Goal: Find specific page/section: Find specific page/section

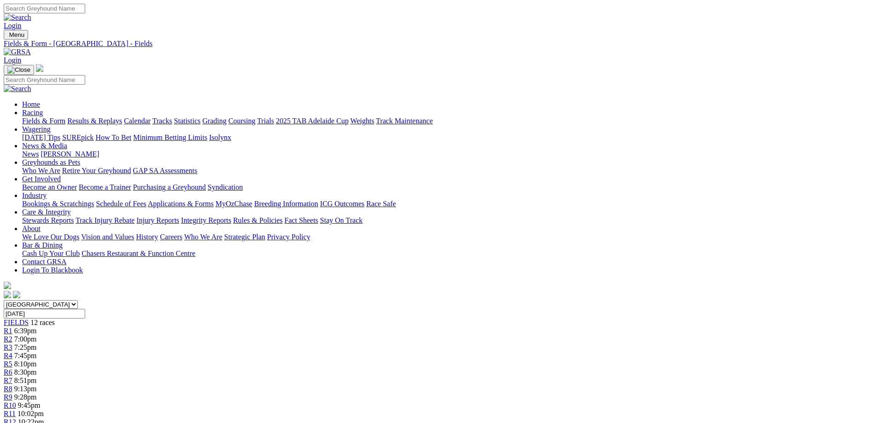
click at [65, 117] on link "Fields & Form" at bounding box center [43, 121] width 43 height 8
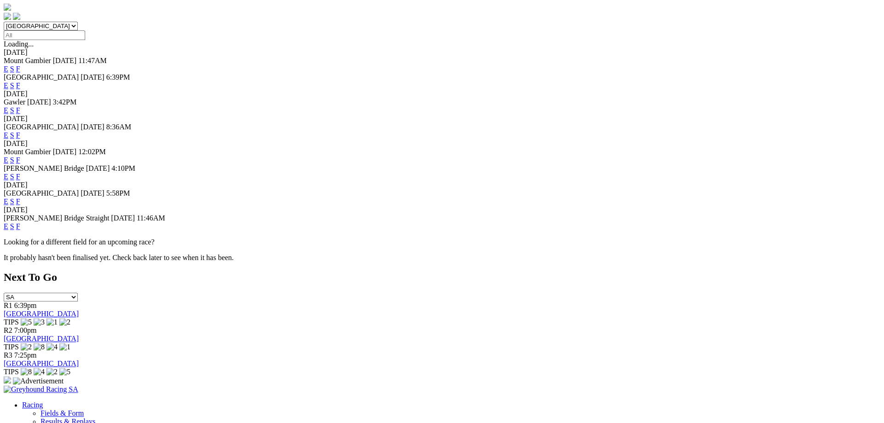
scroll to position [282, 0]
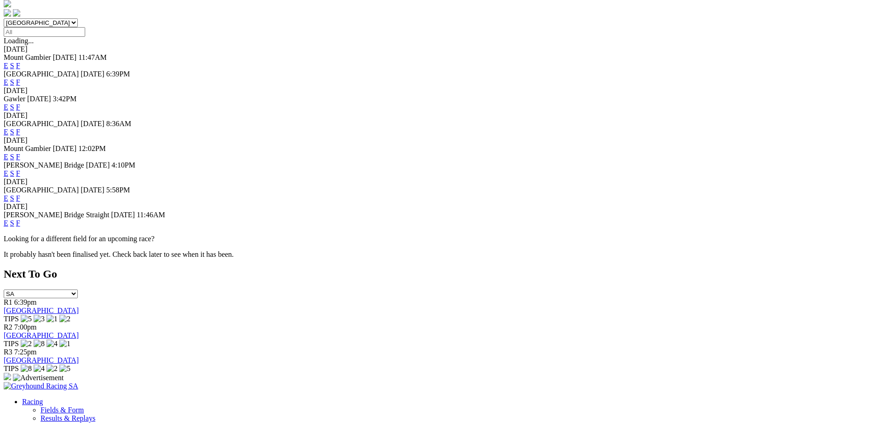
click at [20, 227] on link "F" at bounding box center [18, 223] width 4 height 8
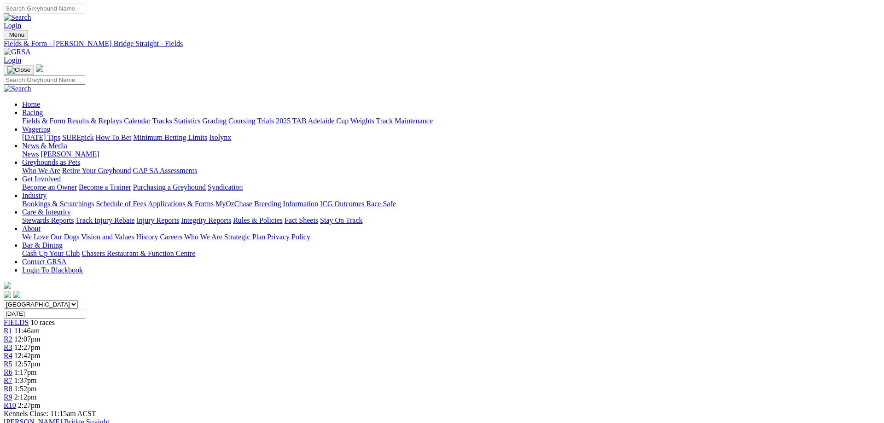
click at [707, 402] on div "R10 2:27pm" at bounding box center [442, 406] width 877 height 8
